Goal: Task Accomplishment & Management: Complete application form

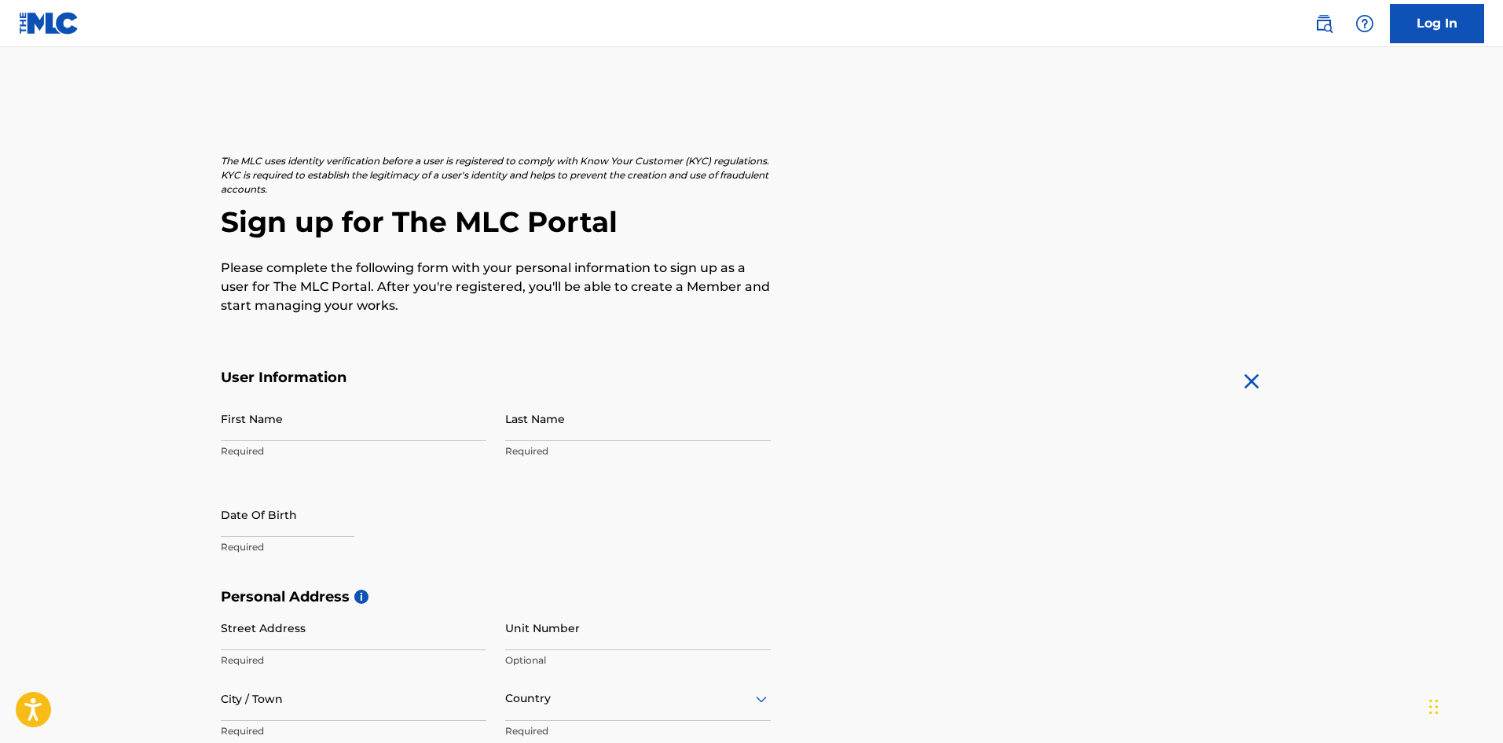
click at [281, 456] on p "Required" at bounding box center [354, 451] width 266 height 14
click at [284, 446] on p "Required" at bounding box center [354, 451] width 266 height 14
click at [311, 453] on p "Required" at bounding box center [354, 451] width 266 height 14
click at [264, 446] on p "Required" at bounding box center [354, 451] width 266 height 14
click at [271, 426] on input "First Name" at bounding box center [354, 418] width 266 height 45
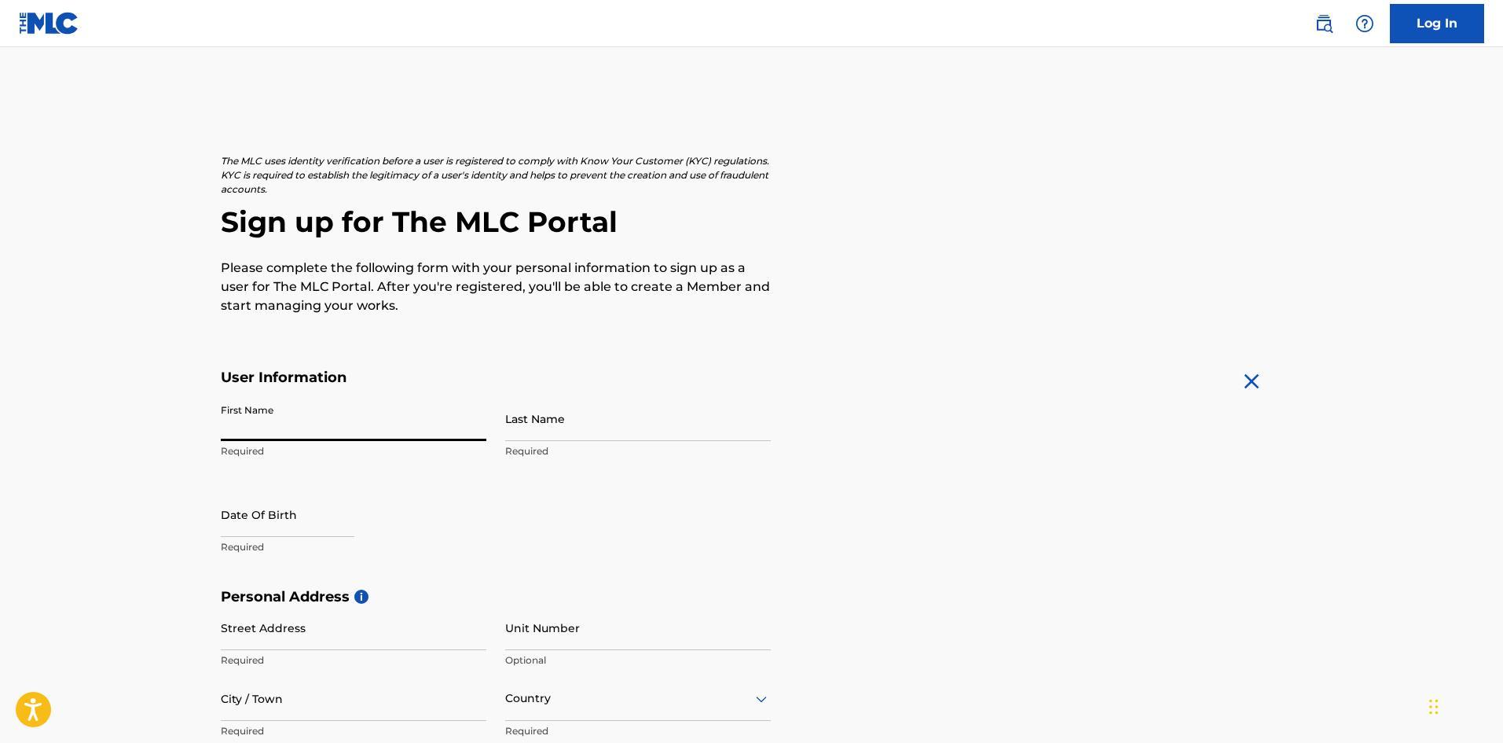
type input "[DEMOGRAPHIC_DATA]"
click at [530, 427] on input "Last Name" at bounding box center [638, 418] width 266 height 45
type input "[PERSON_NAME]"
select select "8"
select select "2025"
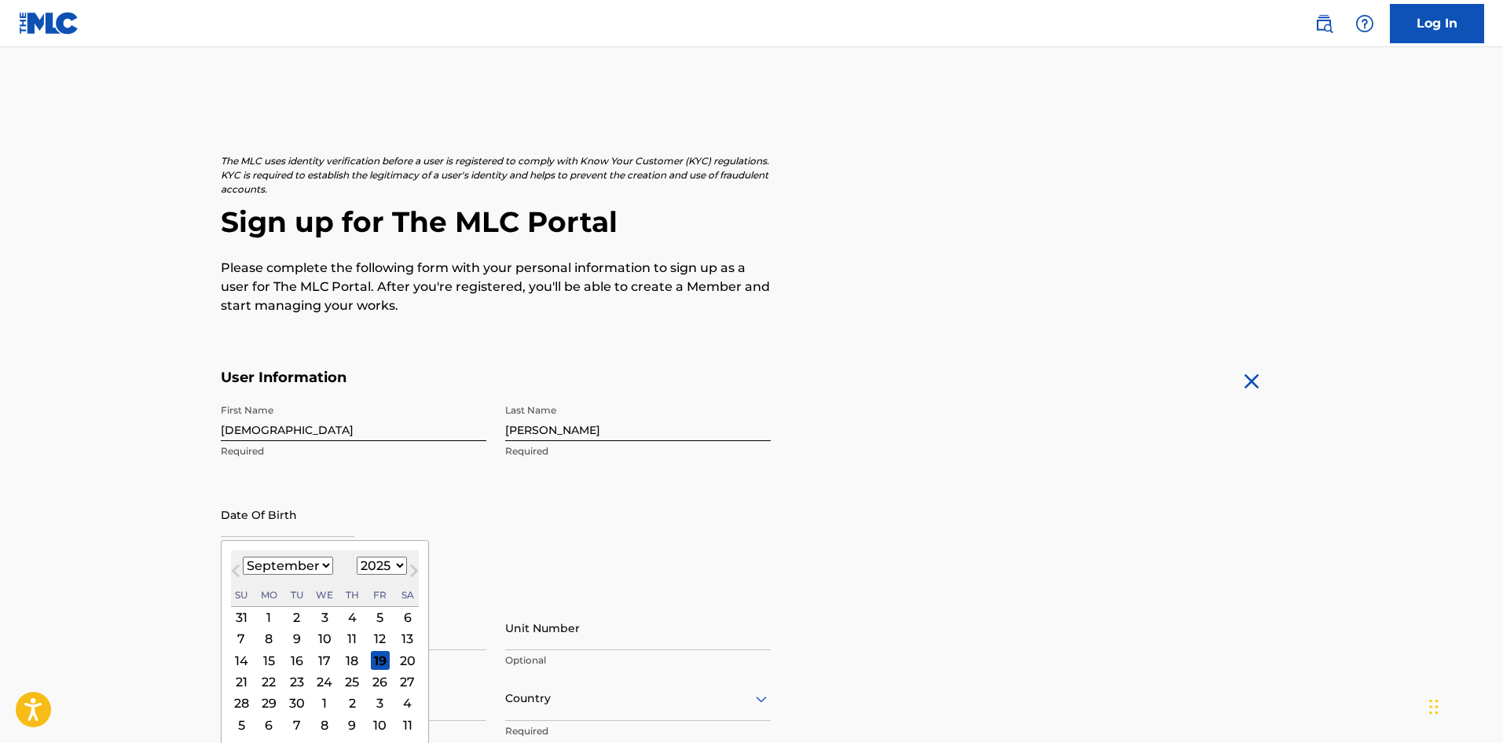
click at [242, 542] on div "Date Of Birth Previous Month Next Month [DATE] January February March April May…" at bounding box center [354, 527] width 266 height 71
click at [408, 635] on div "13" at bounding box center [407, 638] width 19 height 19
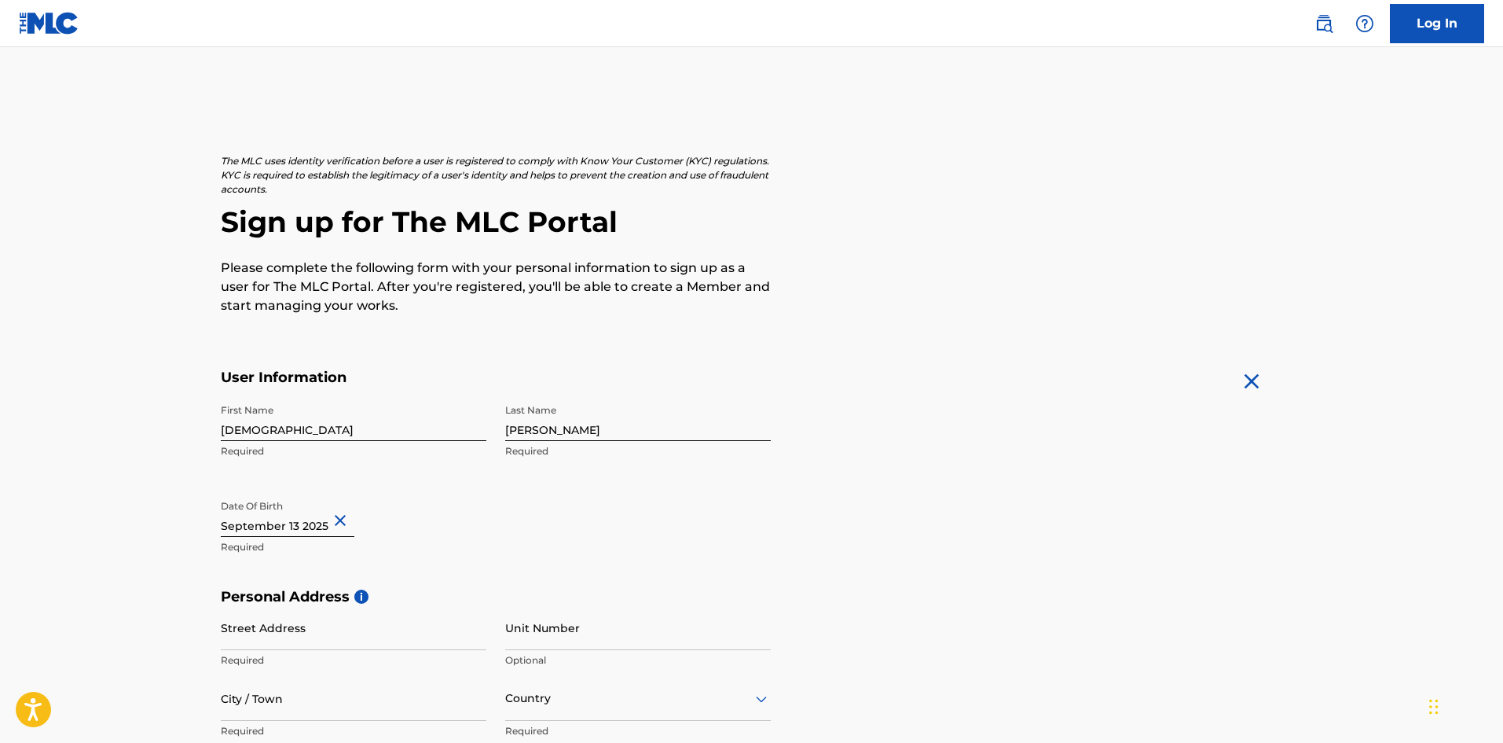
click at [309, 531] on input "text" at bounding box center [288, 514] width 134 height 45
select select "8"
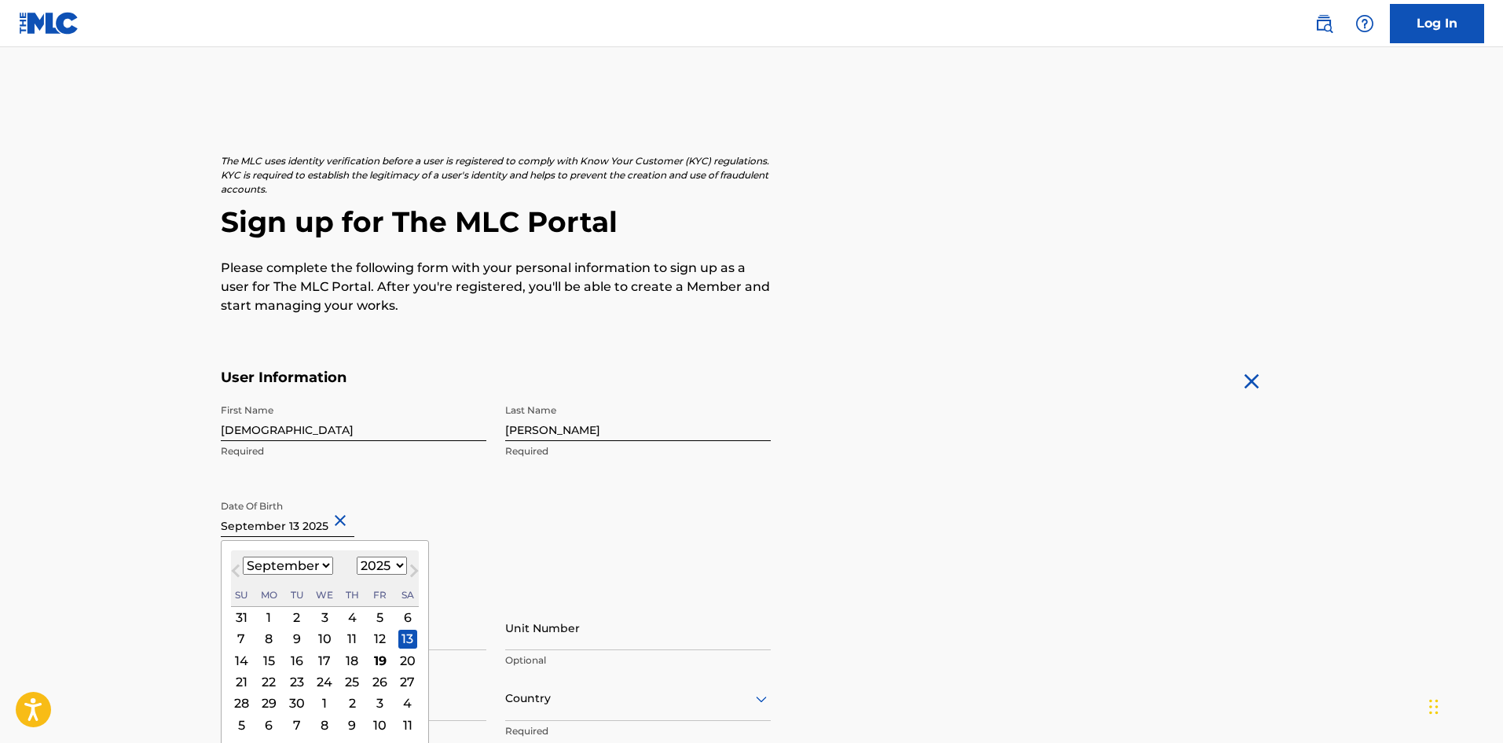
drag, startPoint x: 379, startPoint y: 588, endPoint x: 380, endPoint y: 575, distance: 12.7
click at [380, 588] on div "Fr" at bounding box center [380, 594] width 19 height 19
click at [382, 570] on select "1899 1900 1901 1902 1903 1904 1905 1906 1907 1908 1909 1910 1911 1912 1913 1914…" at bounding box center [382, 565] width 50 height 18
select select "1995"
click at [357, 556] on select "1899 1900 1901 1902 1903 1904 1905 1906 1907 1908 1909 1910 1911 1912 1913 1914…" at bounding box center [382, 565] width 50 height 18
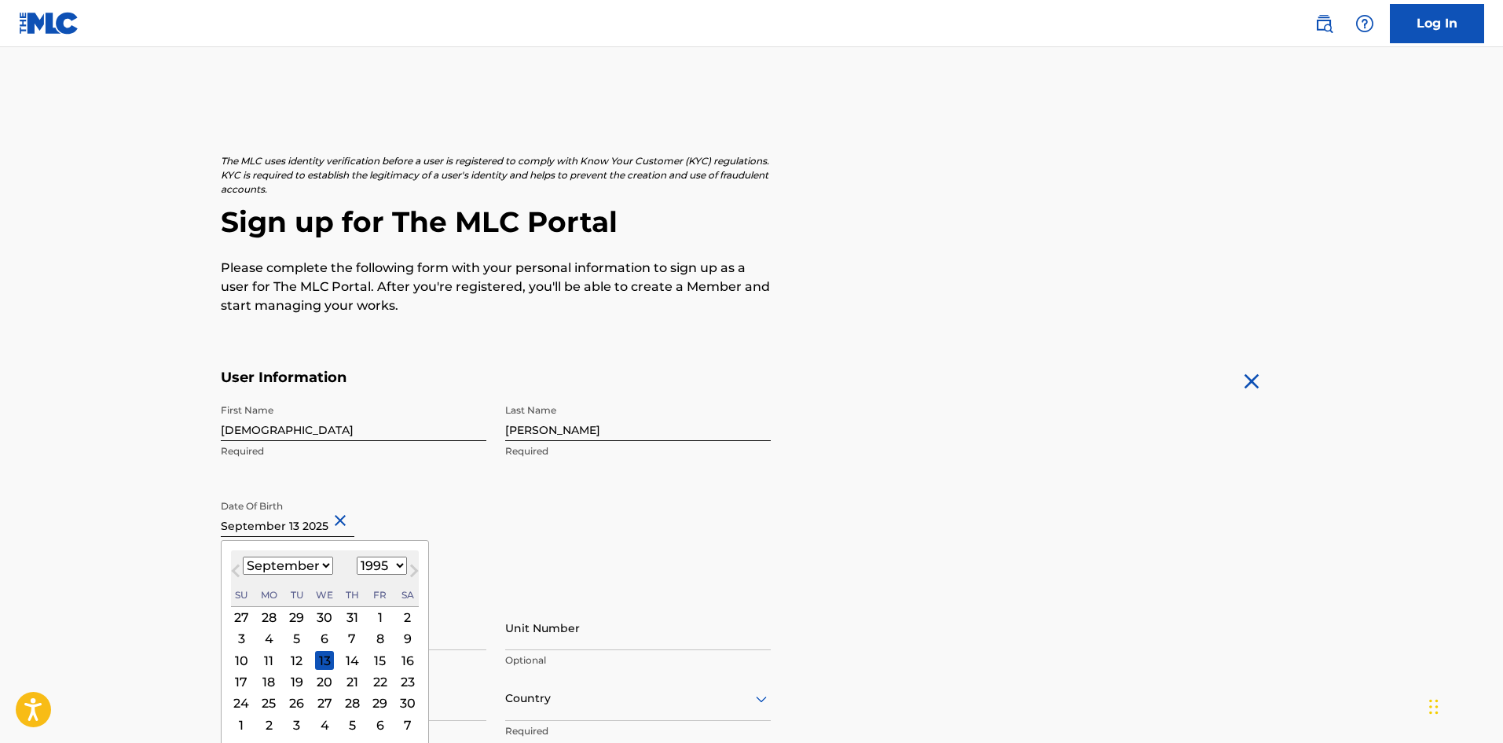
click at [475, 538] on div "Date Of Birth [DEMOGRAPHIC_DATA] Previous Month Next Month [DATE] January Febru…" at bounding box center [354, 527] width 266 height 71
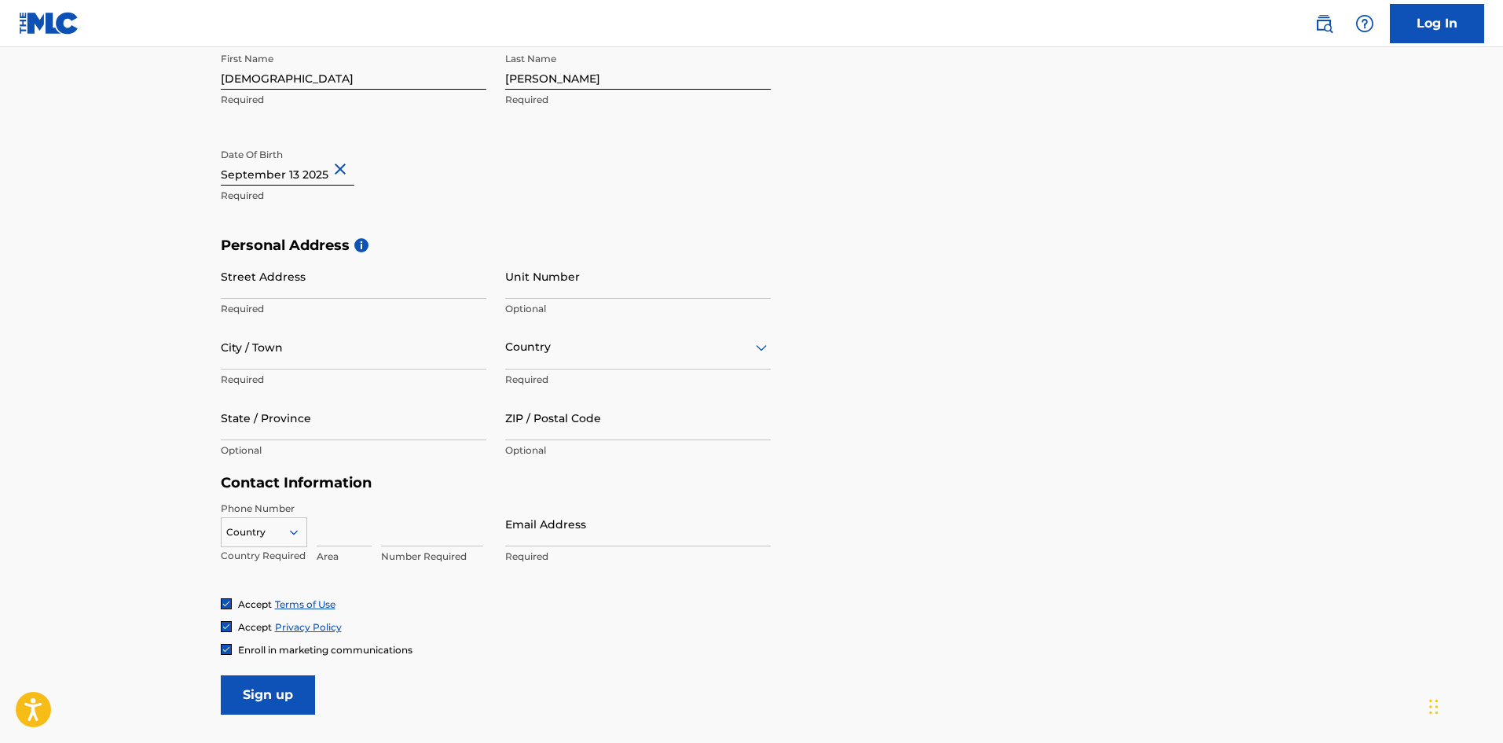
scroll to position [393, 0]
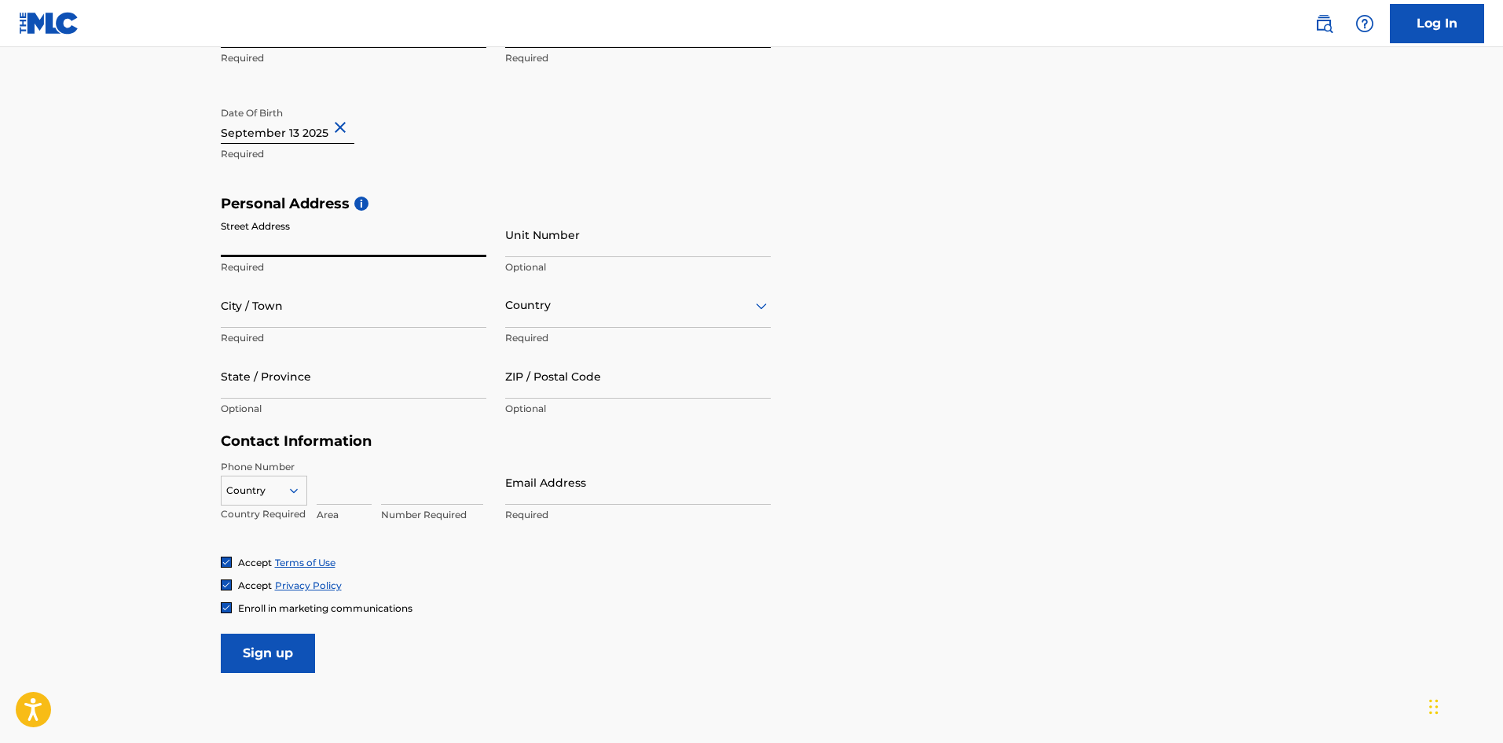
click at [289, 244] on input "Street Address" at bounding box center [354, 234] width 266 height 45
type input "[STREET_ADDRESS][PERSON_NAME]"
click at [315, 315] on input "City / Town" at bounding box center [354, 305] width 266 height 45
type input "[GEOGRAPHIC_DATA]"
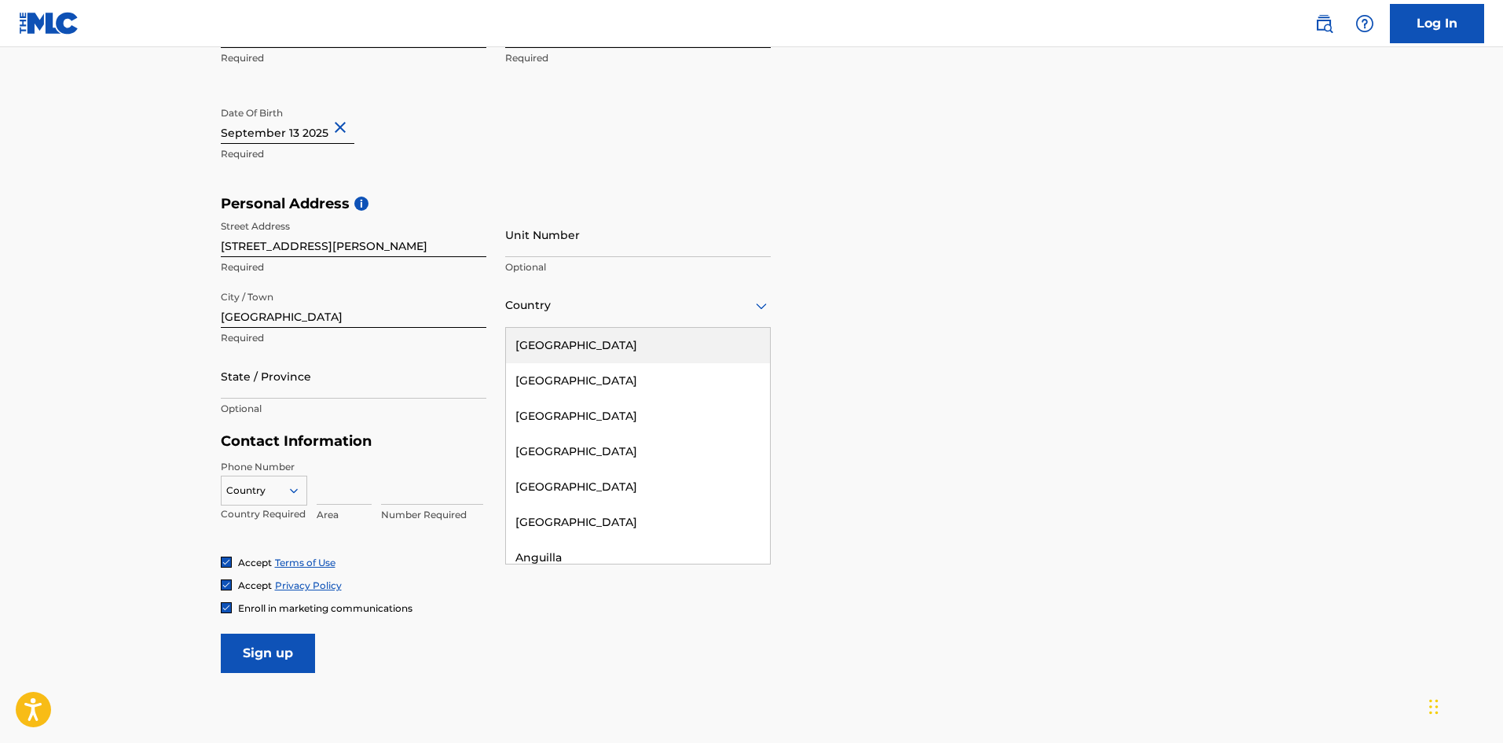
click at [514, 320] on div "Country" at bounding box center [638, 305] width 266 height 45
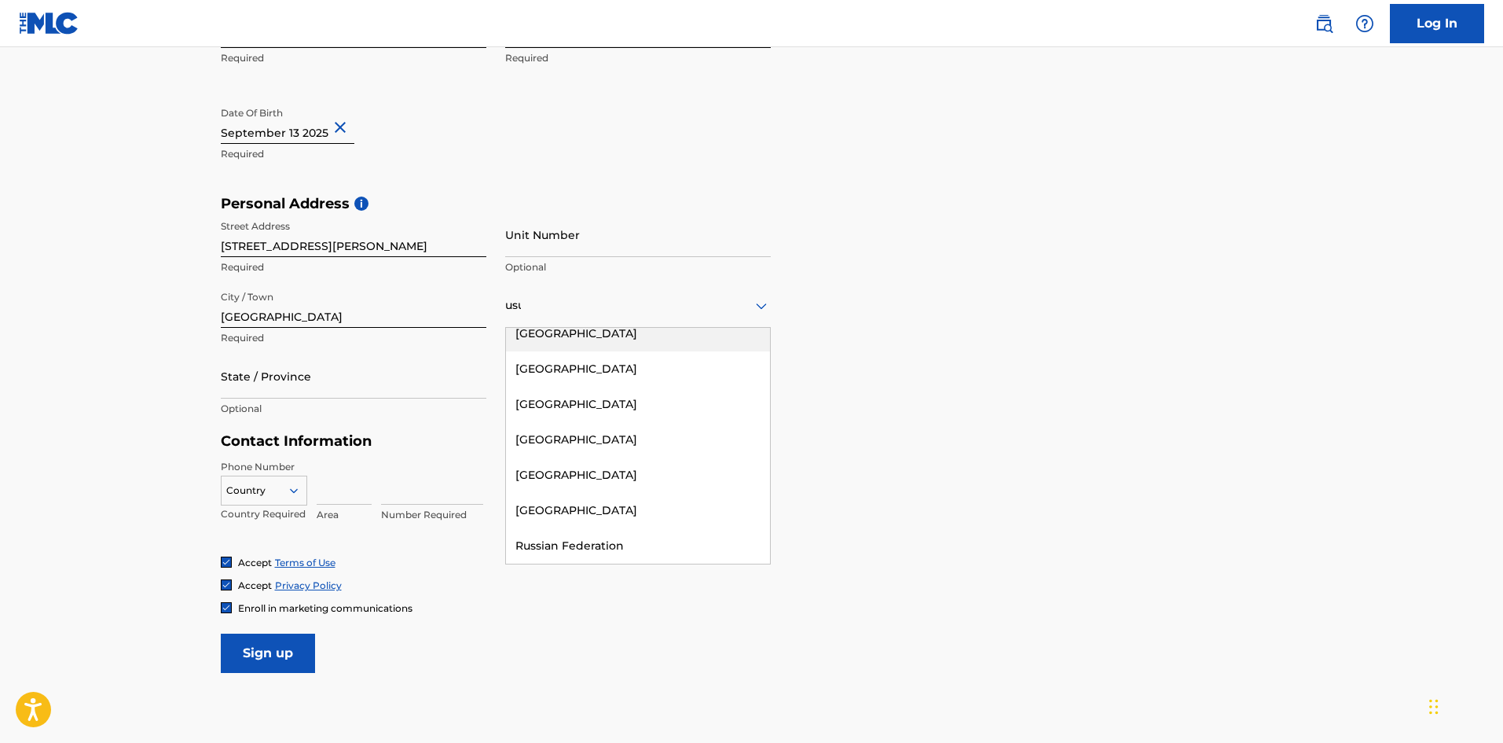
scroll to position [0, 0]
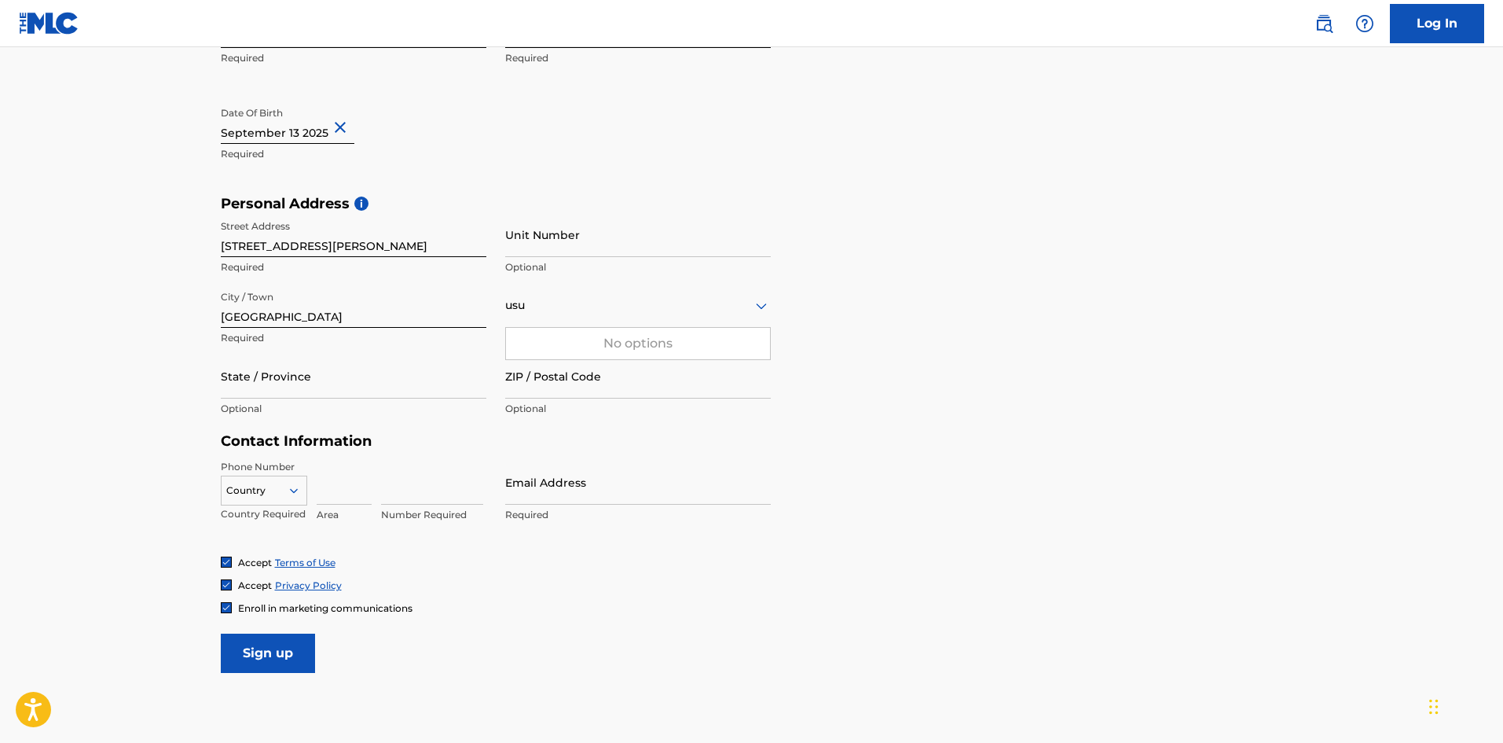
type input "usun"
click at [566, 318] on div "usun" at bounding box center [638, 305] width 266 height 45
click at [565, 318] on div "Country usun" at bounding box center [638, 305] width 266 height 45
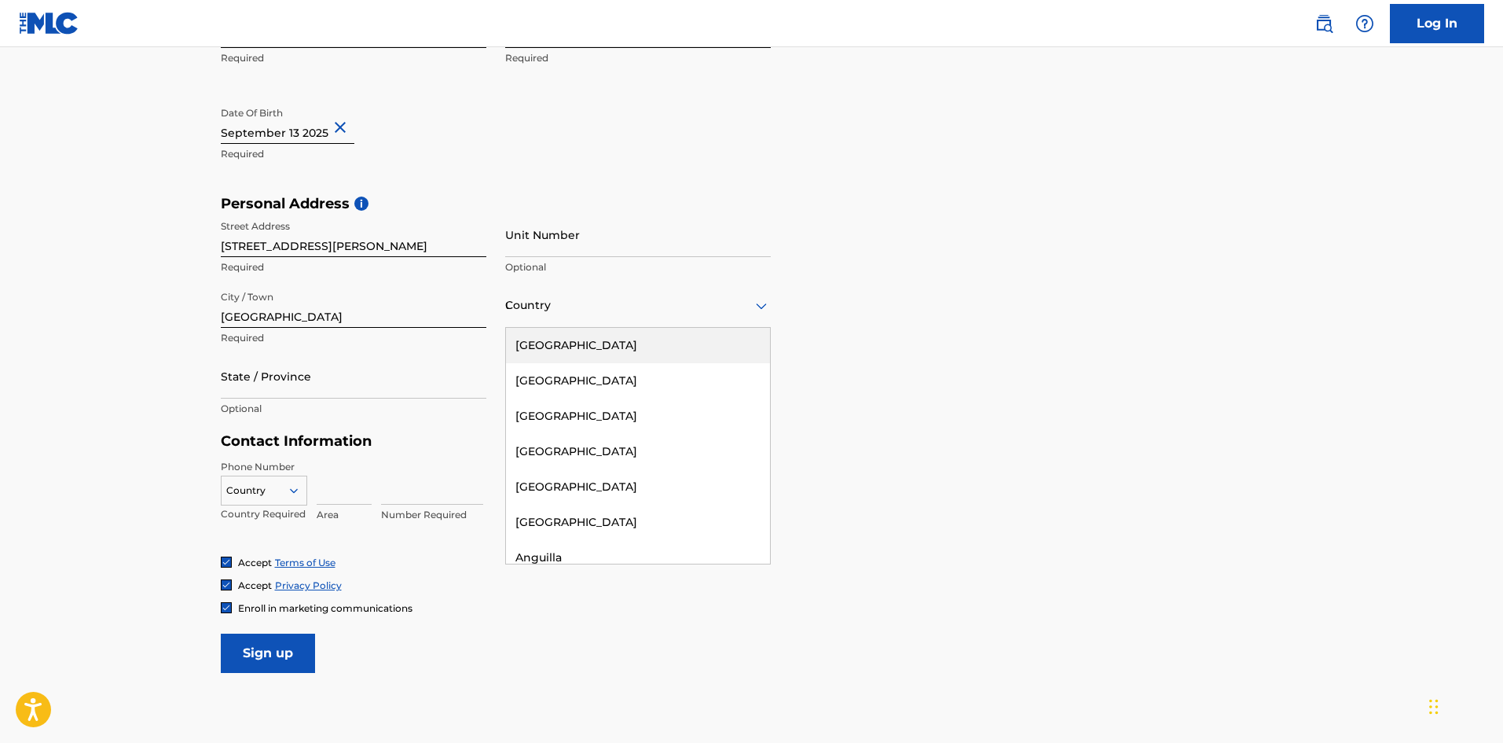
click at [559, 341] on div "[GEOGRAPHIC_DATA]" at bounding box center [638, 345] width 264 height 35
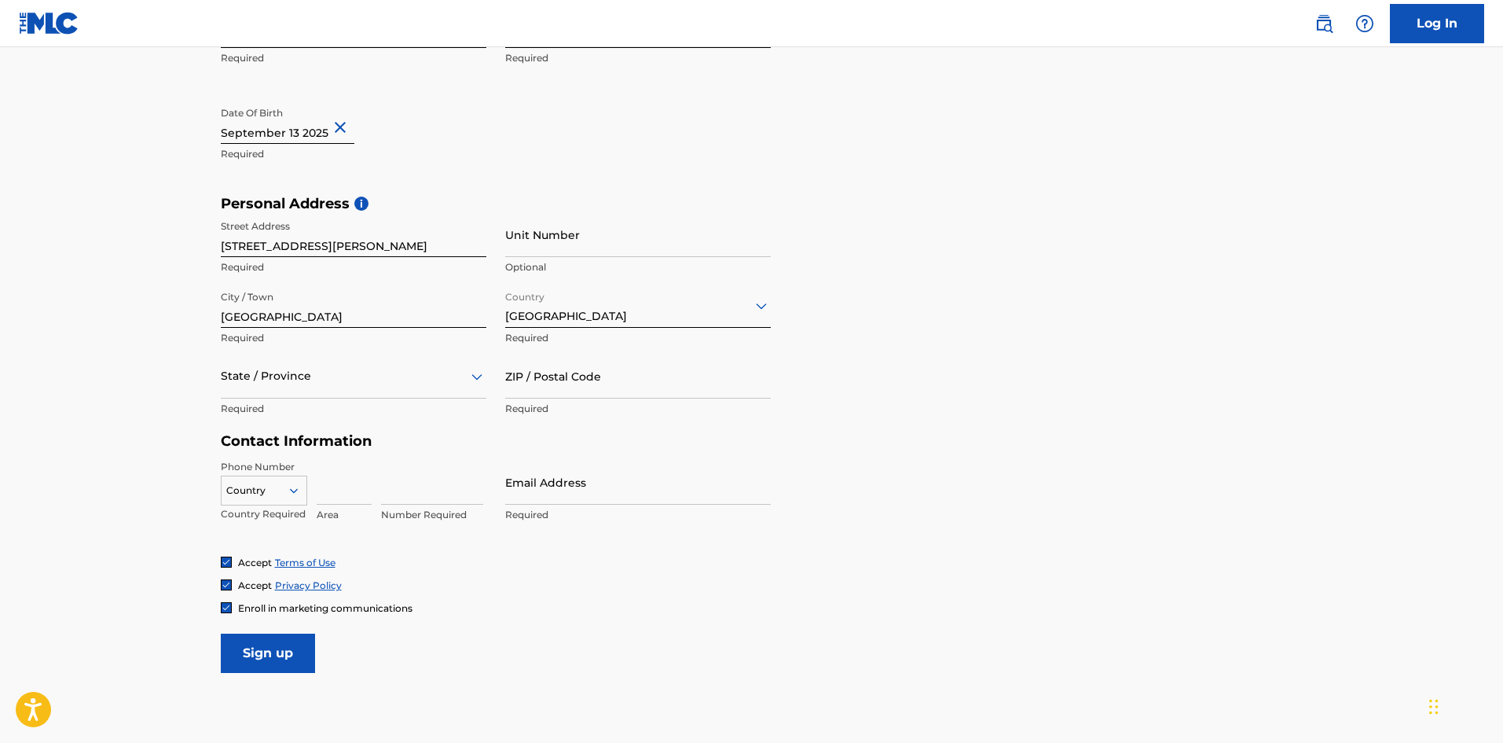
click at [288, 384] on div at bounding box center [354, 376] width 266 height 20
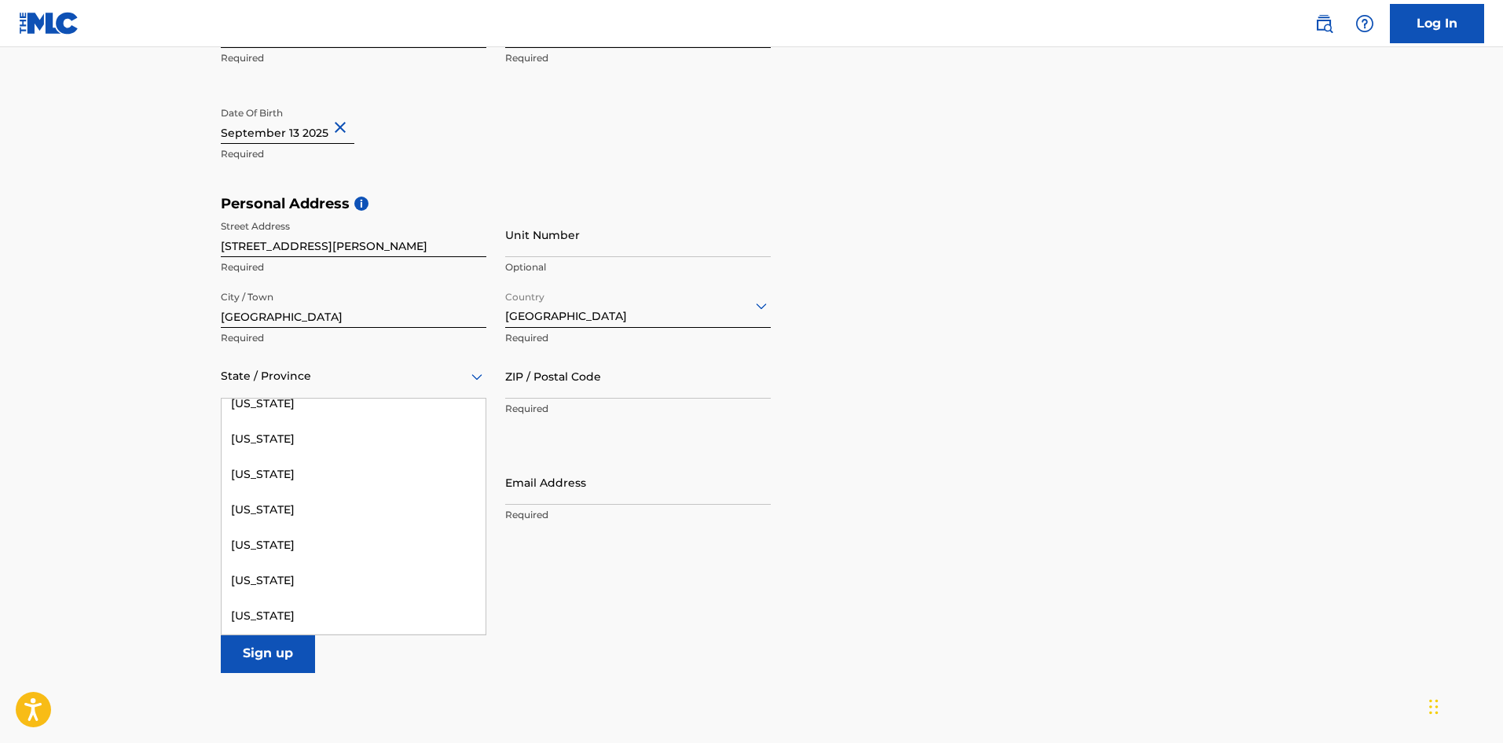
scroll to position [1179, 0]
click at [279, 477] on div "[US_STATE]" at bounding box center [354, 474] width 264 height 35
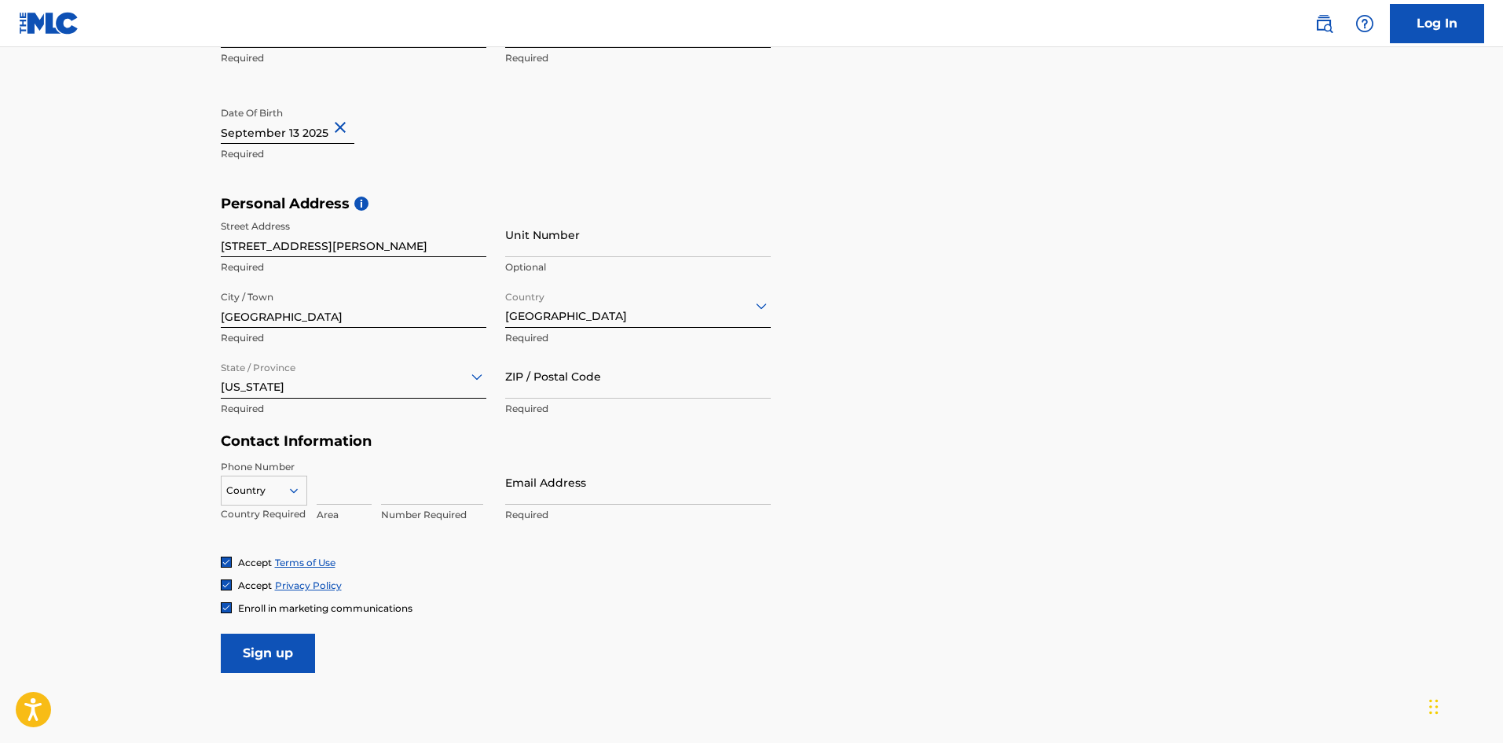
click at [556, 374] on input "ZIP / Postal Code" at bounding box center [638, 376] width 266 height 45
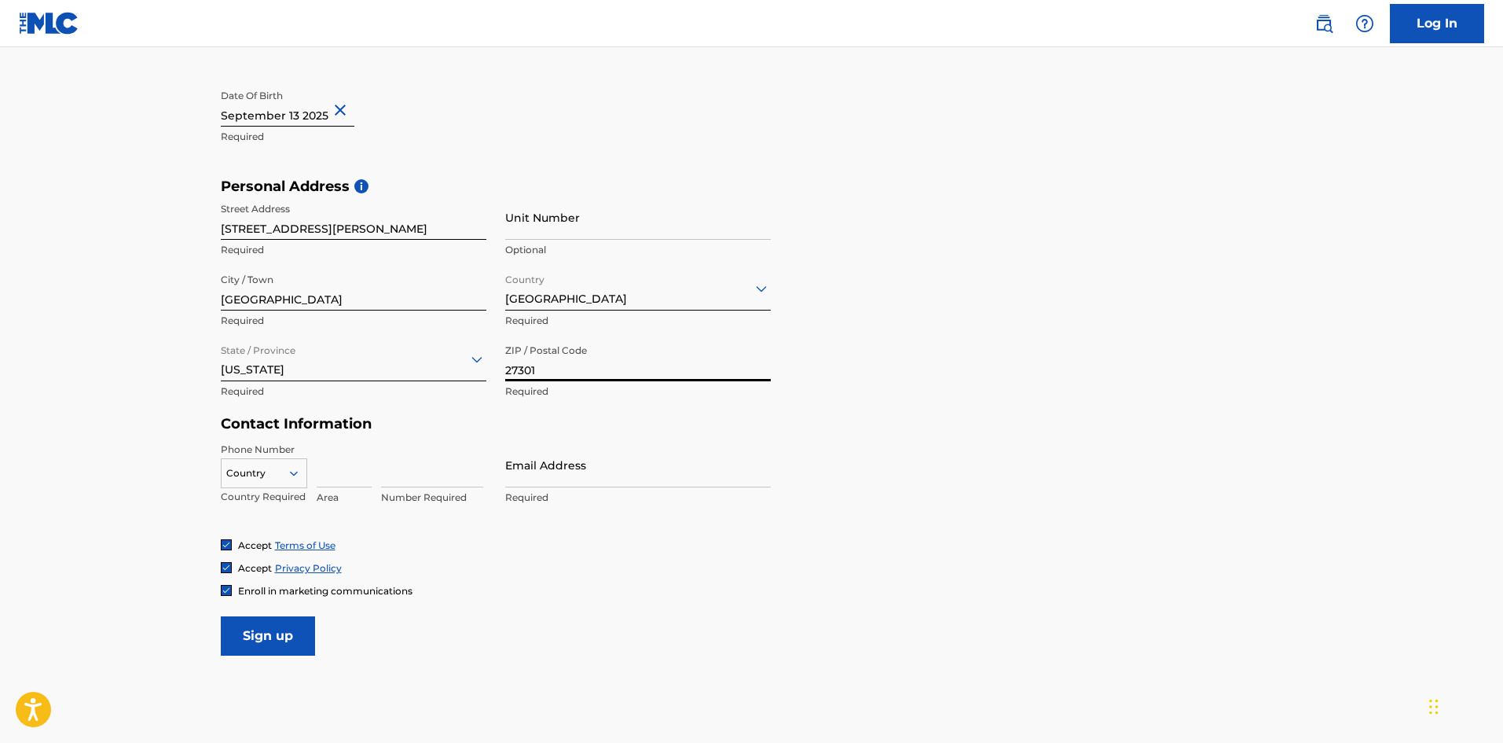
scroll to position [486, 0]
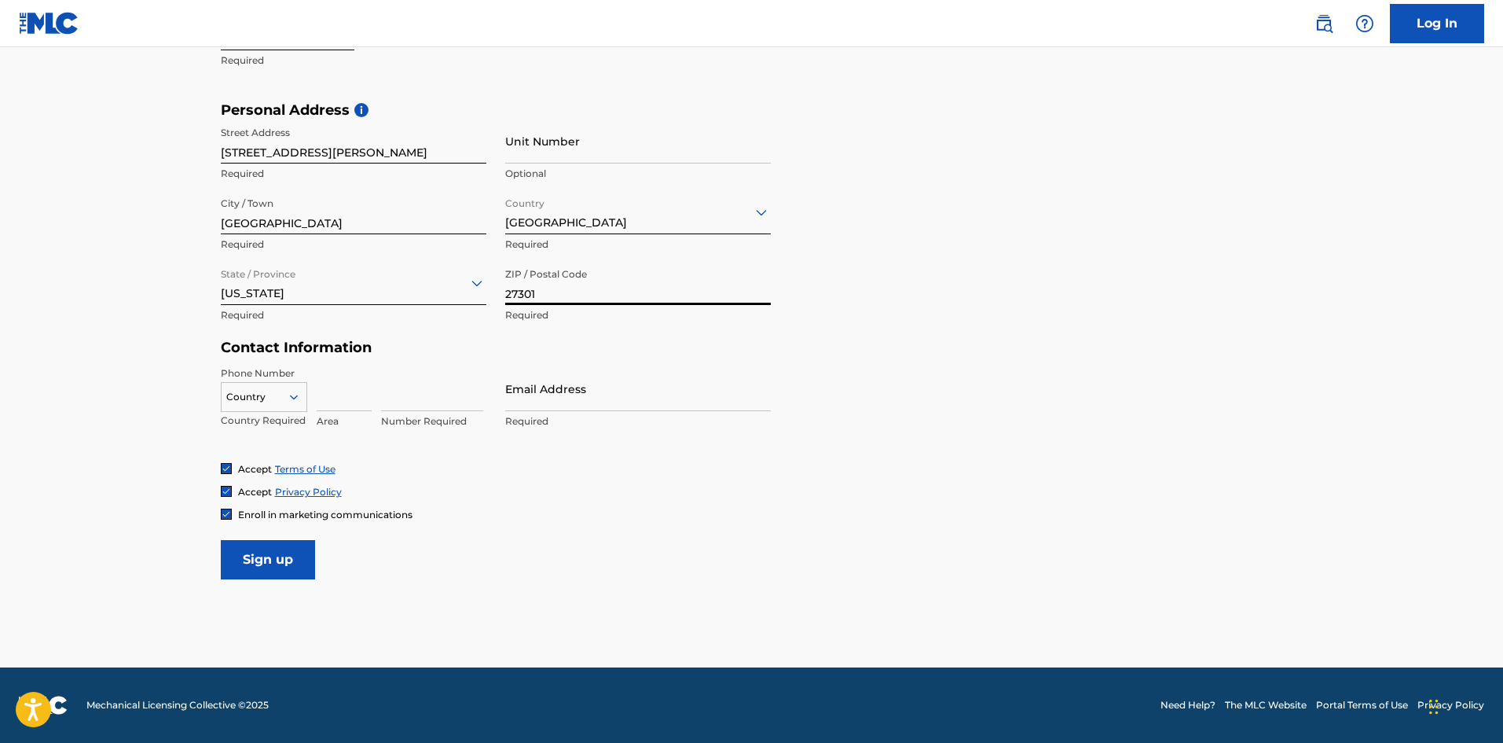
type input "27301"
click at [282, 402] on div at bounding box center [264, 396] width 85 height 17
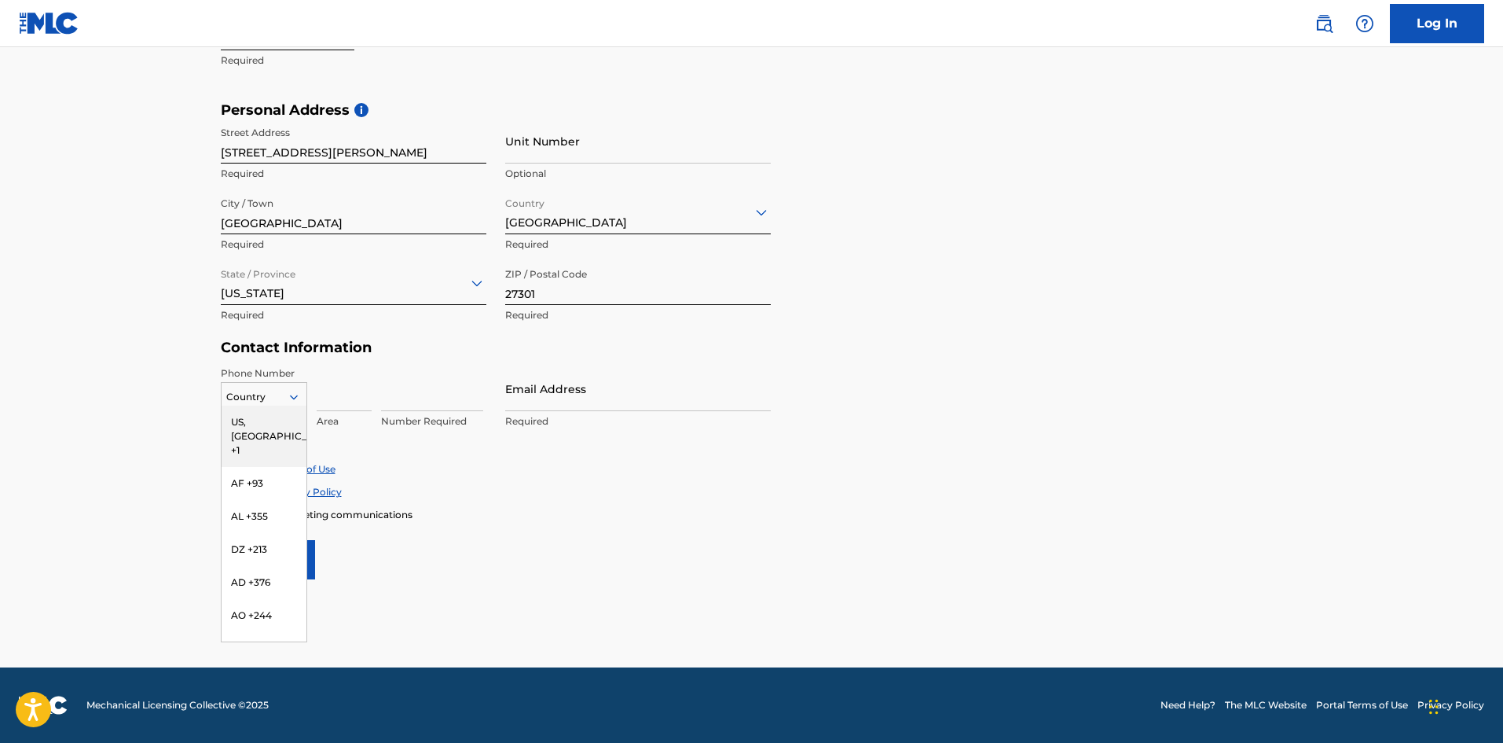
click at [282, 402] on div at bounding box center [264, 396] width 85 height 17
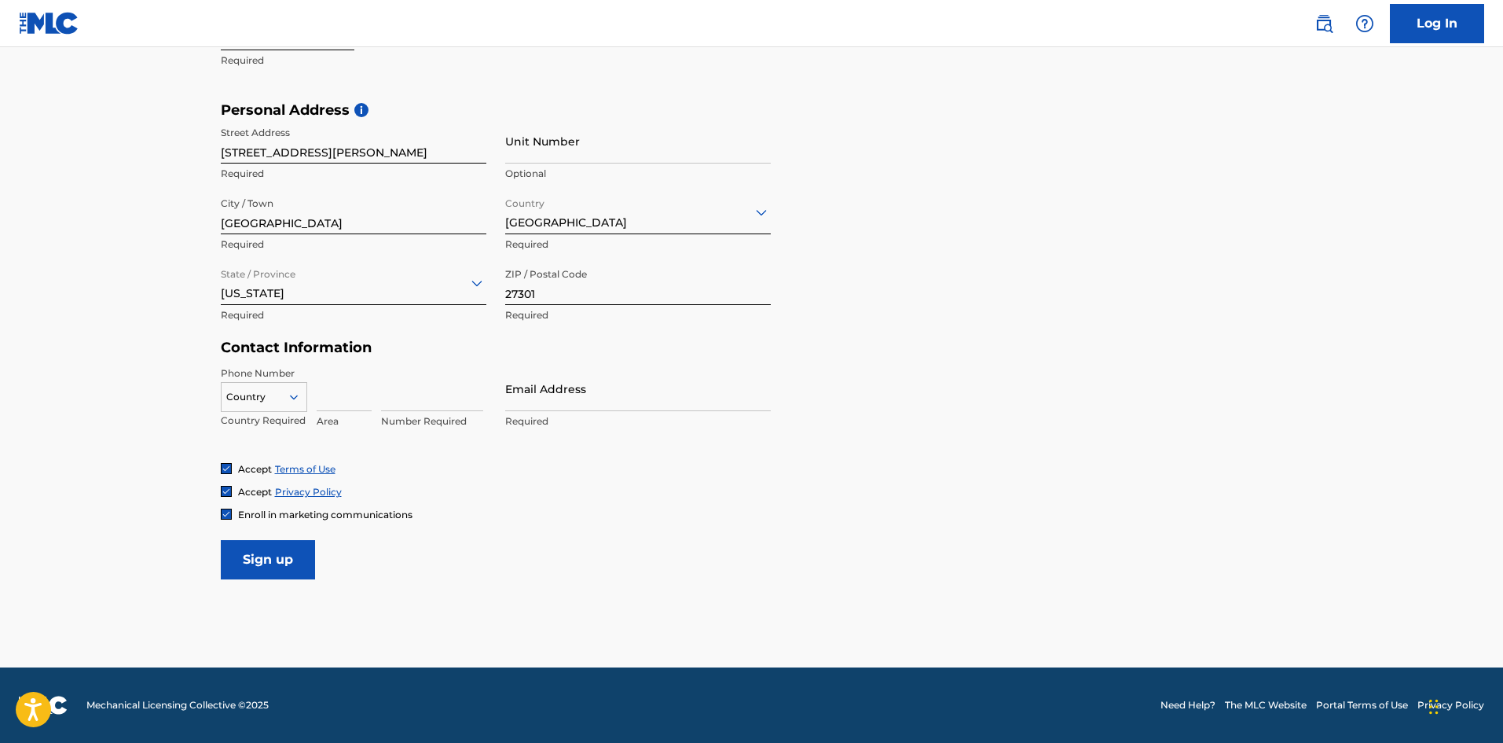
click at [369, 387] on input at bounding box center [344, 388] width 55 height 45
type input "336"
type input "7075943"
click at [570, 400] on input "Email Address" at bounding box center [638, 388] width 266 height 45
click at [666, 404] on input "[EMAIL_ADDRESS][DOMAIN_NAME]" at bounding box center [638, 388] width 266 height 45
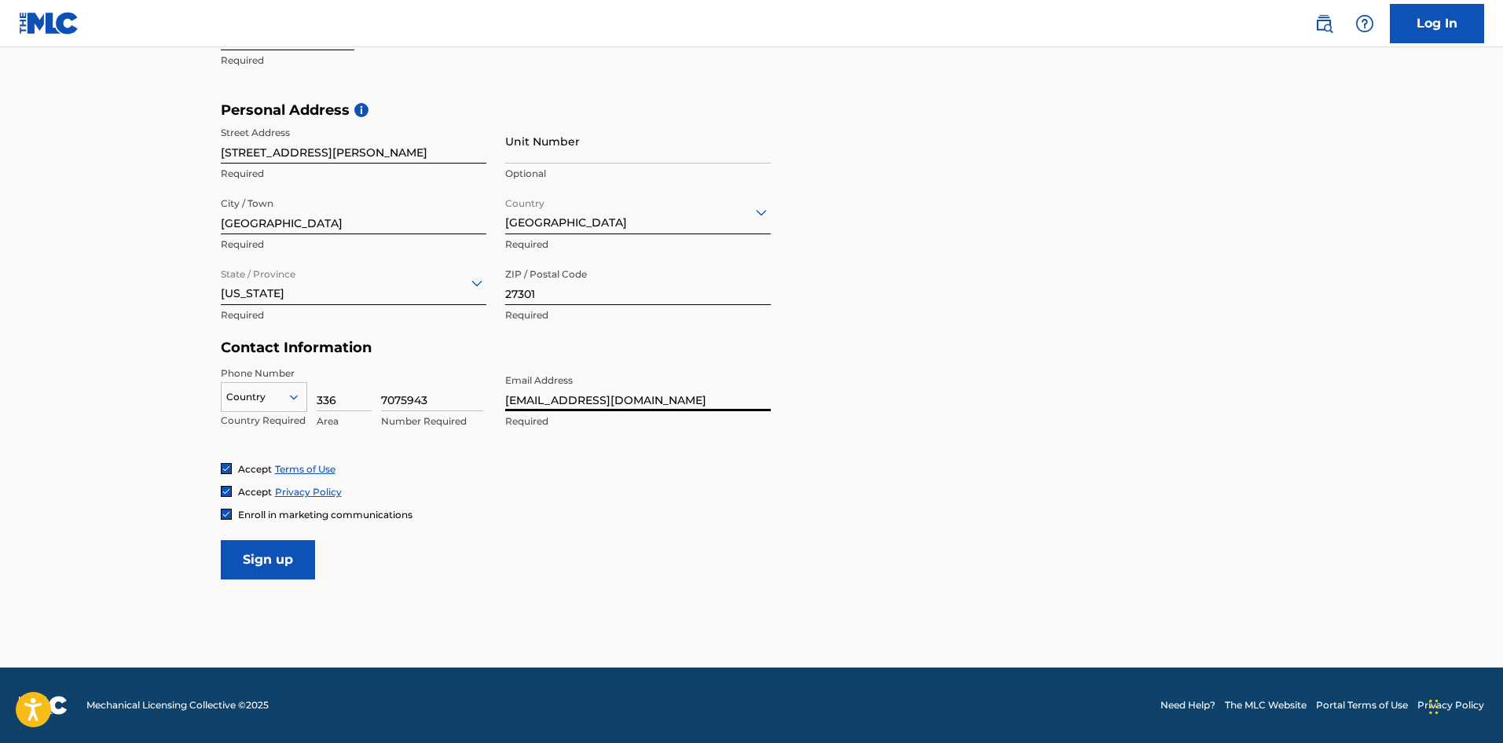
click at [666, 404] on input "[EMAIL_ADDRESS][DOMAIN_NAME]" at bounding box center [638, 388] width 266 height 45
type input "[EMAIL_ADDRESS][DOMAIN_NAME]"
click at [649, 457] on div "Phone Number Country Country Required 336 Area 7075943 Number Required Email Ad…" at bounding box center [496, 414] width 550 height 96
click at [257, 564] on input "Sign up" at bounding box center [268, 559] width 94 height 39
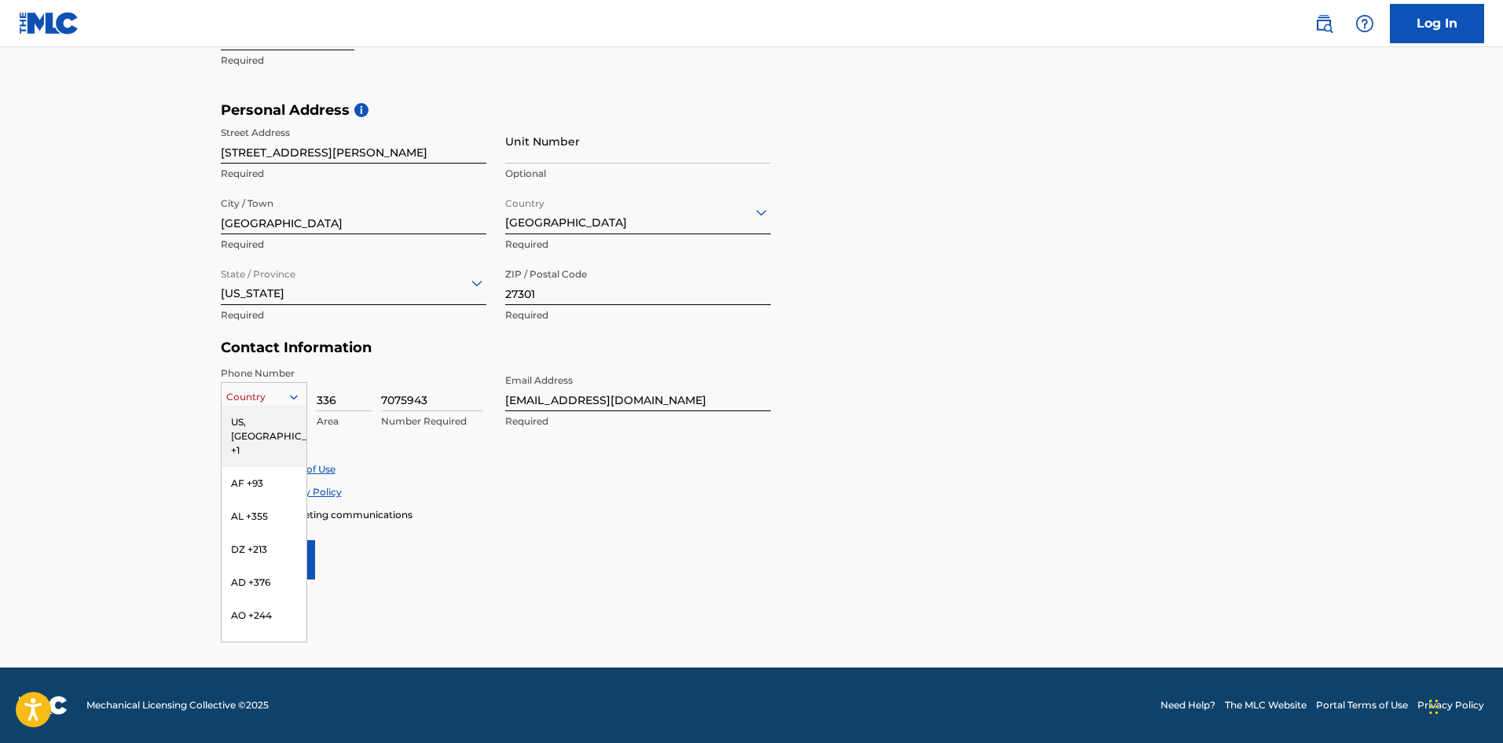
click at [280, 405] on div "216 results available. Use Up and Down to choose options, press Enter to select…" at bounding box center [264, 394] width 86 height 24
click at [268, 429] on div "US, [GEOGRAPHIC_DATA] +1" at bounding box center [264, 435] width 85 height 61
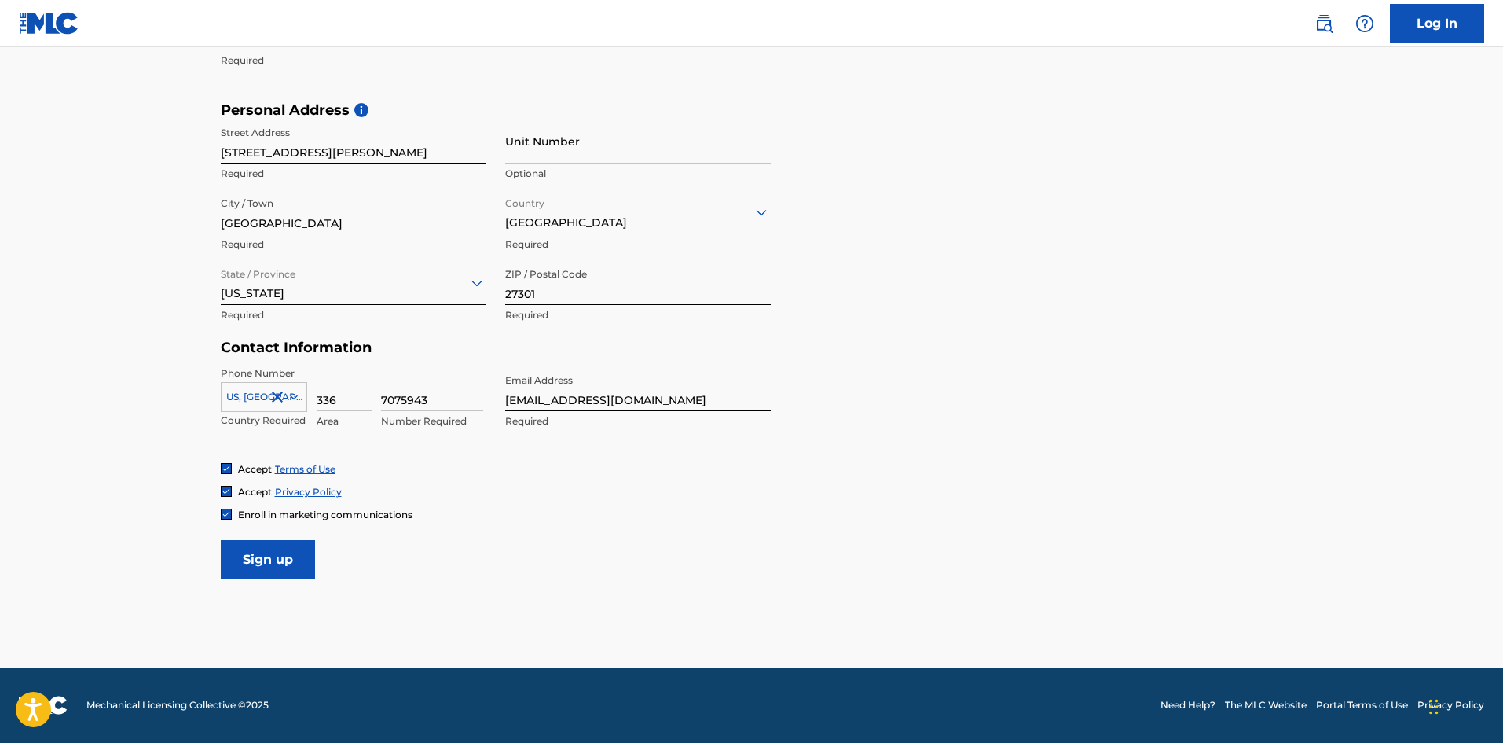
click at [268, 553] on input "Sign up" at bounding box center [268, 559] width 94 height 39
